Goal: Information Seeking & Learning: Learn about a topic

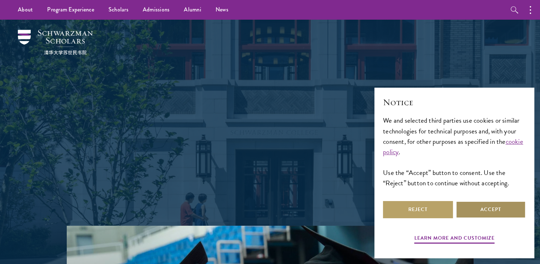
click at [489, 207] on button "Accept" at bounding box center [491, 209] width 70 height 17
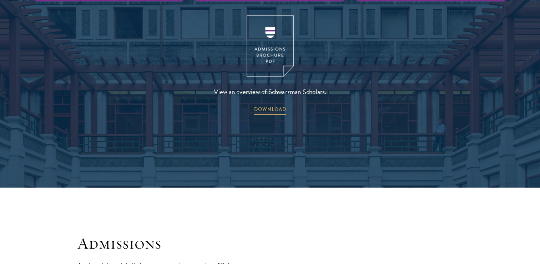
scroll to position [1005, 0]
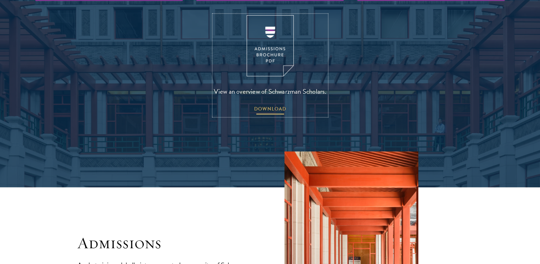
click at [263, 104] on span "DOWNLOAD" at bounding box center [270, 109] width 32 height 11
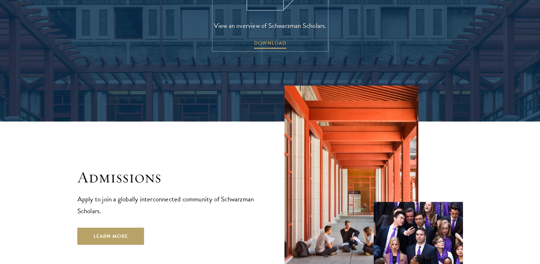
scroll to position [1183, 0]
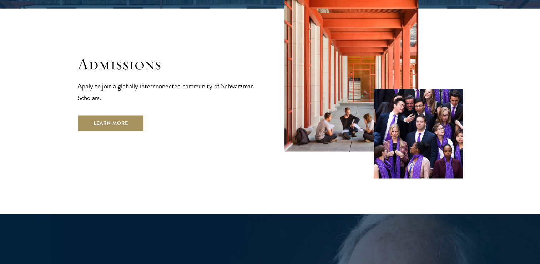
click at [111, 114] on link "Learn More" at bounding box center [111, 122] width 67 height 17
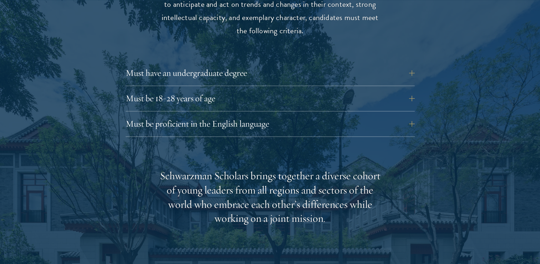
scroll to position [1000, 0]
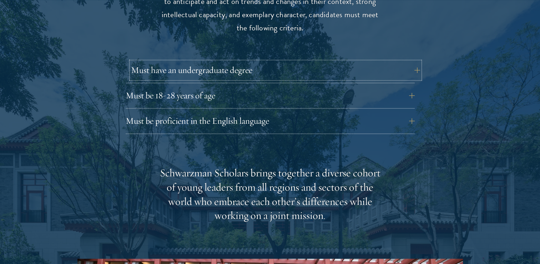
click at [416, 61] on button "Must have an undergraduate degree" at bounding box center [275, 69] width 289 height 17
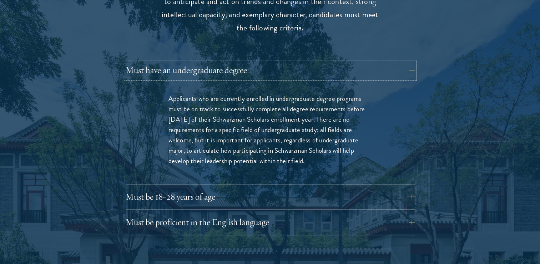
scroll to position [1036, 0]
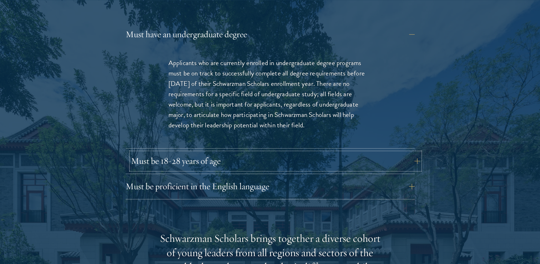
click at [290, 152] on button "Must be 18-28 years of age" at bounding box center [275, 160] width 289 height 17
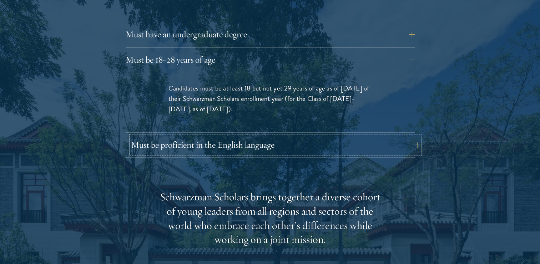
click at [287, 136] on button "Must be proficient in the English language" at bounding box center [275, 144] width 289 height 17
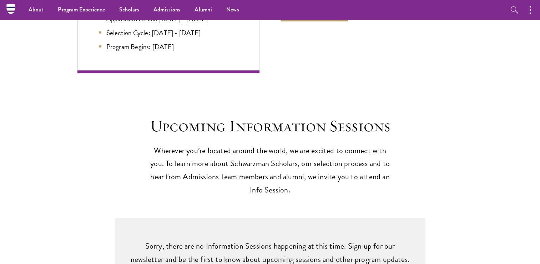
scroll to position [1786, 0]
